Goal: Task Accomplishment & Management: Complete application form

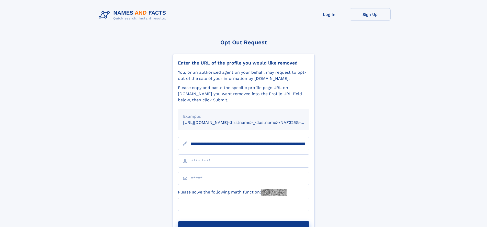
scroll to position [0, 59]
type input "**********"
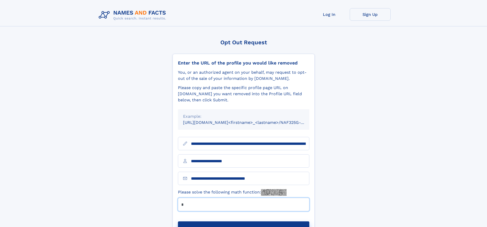
type input "*"
click at [243, 221] on button "Submit Opt Out Request" at bounding box center [243, 229] width 131 height 16
